Goal: Complete application form

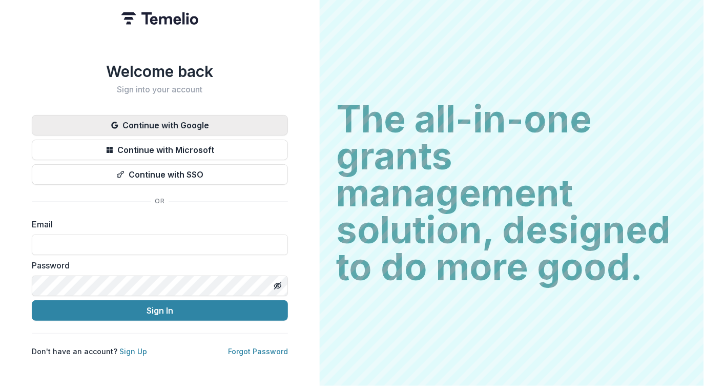
click at [240, 115] on button "Continue with Google" at bounding box center [160, 125] width 256 height 21
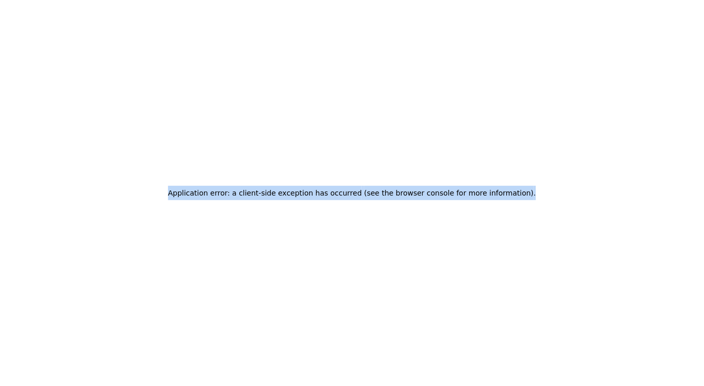
drag, startPoint x: 151, startPoint y: 199, endPoint x: 669, endPoint y: 193, distance: 517.9
click at [669, 194] on div "Application error: a client-side exception has occurred (see the browser consol…" at bounding box center [352, 193] width 704 height 386
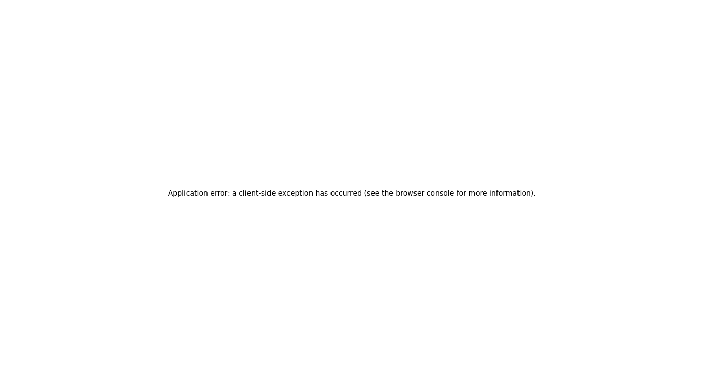
click at [398, 147] on div "Application error: a client-side exception has occurred (see the browser consol…" at bounding box center [352, 193] width 704 height 386
